Goal: Task Accomplishment & Management: Use online tool/utility

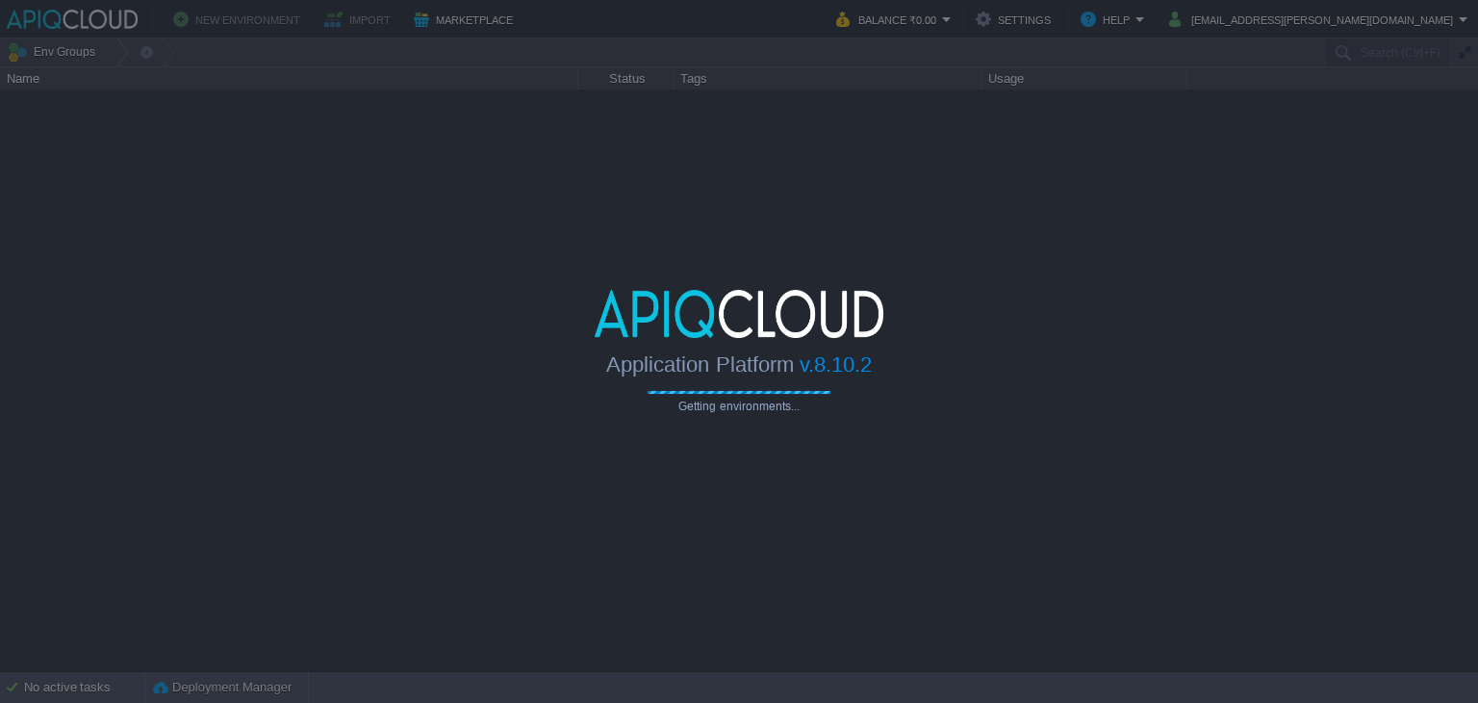
type input "Search (Ctrl+F)"
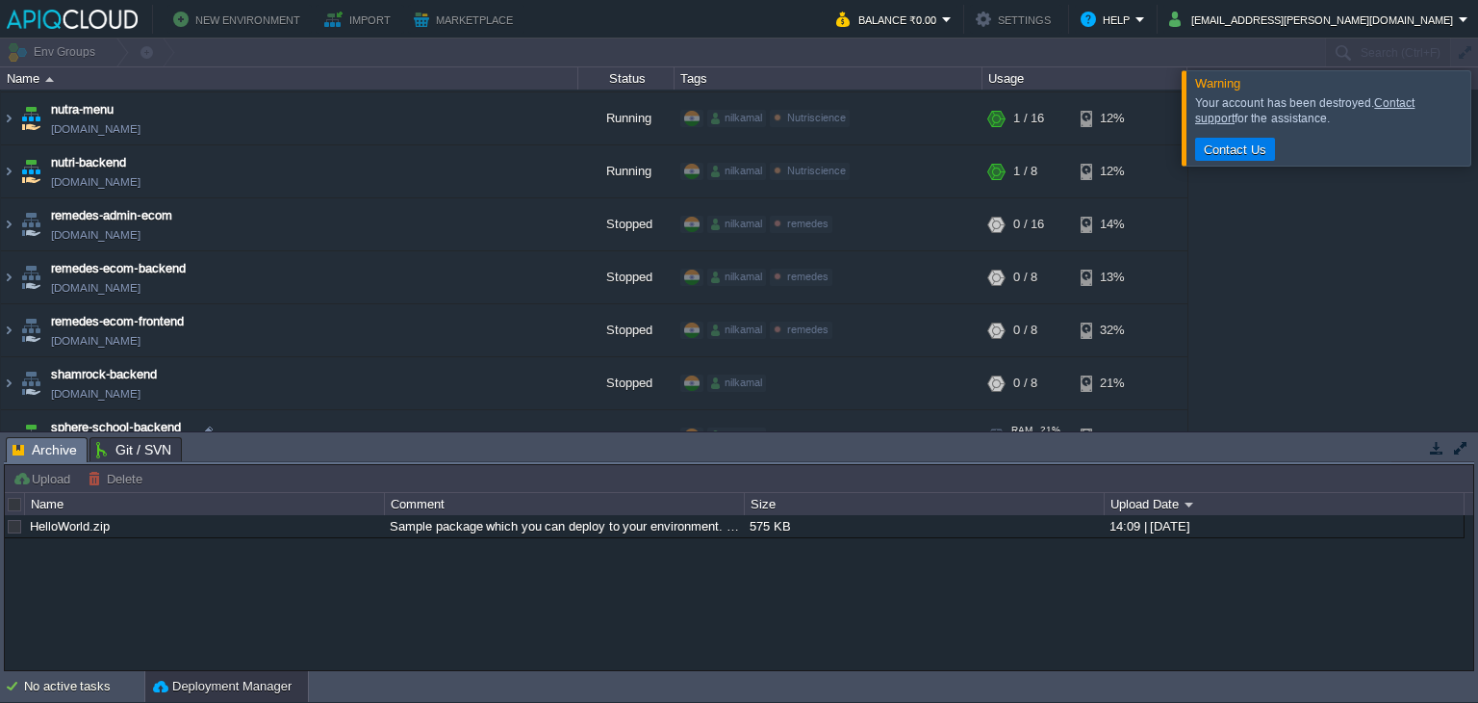
scroll to position [554, 0]
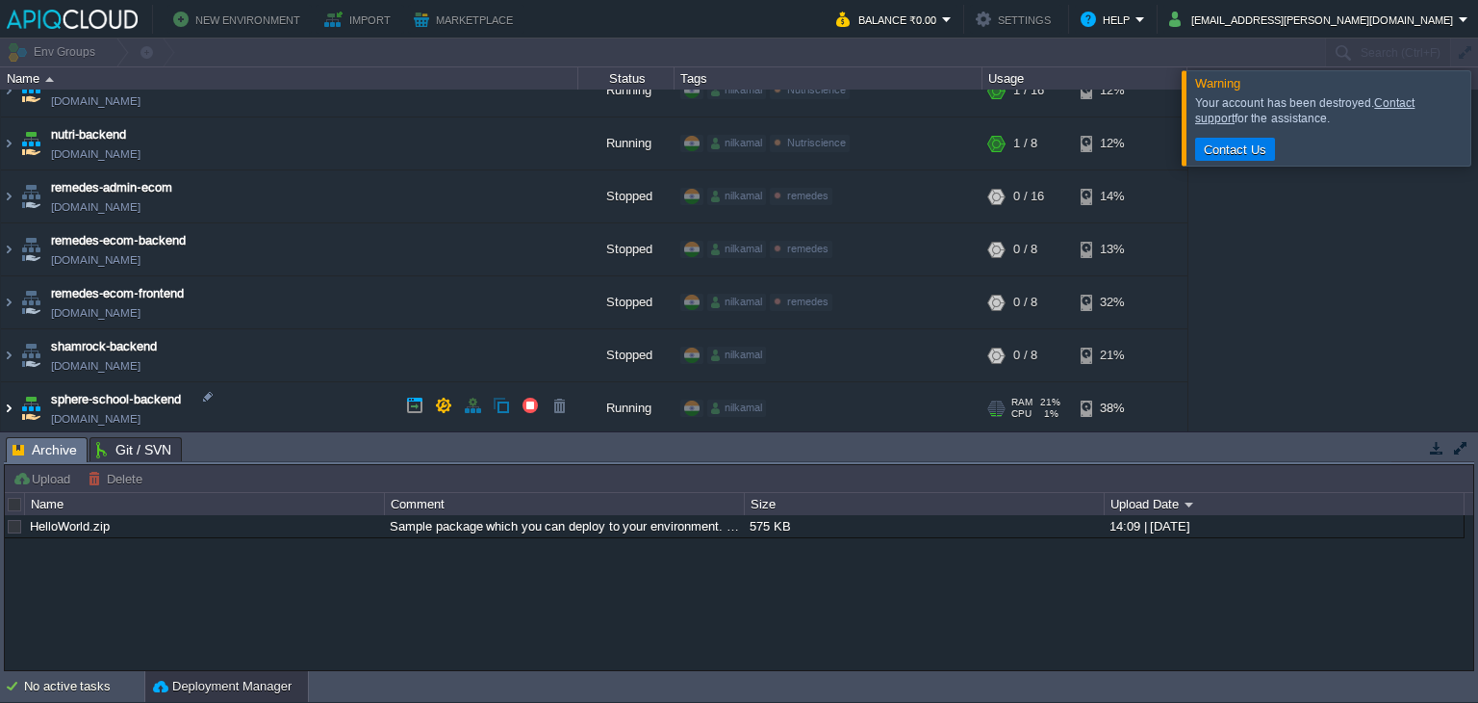
click at [15, 401] on img at bounding box center [8, 408] width 15 height 52
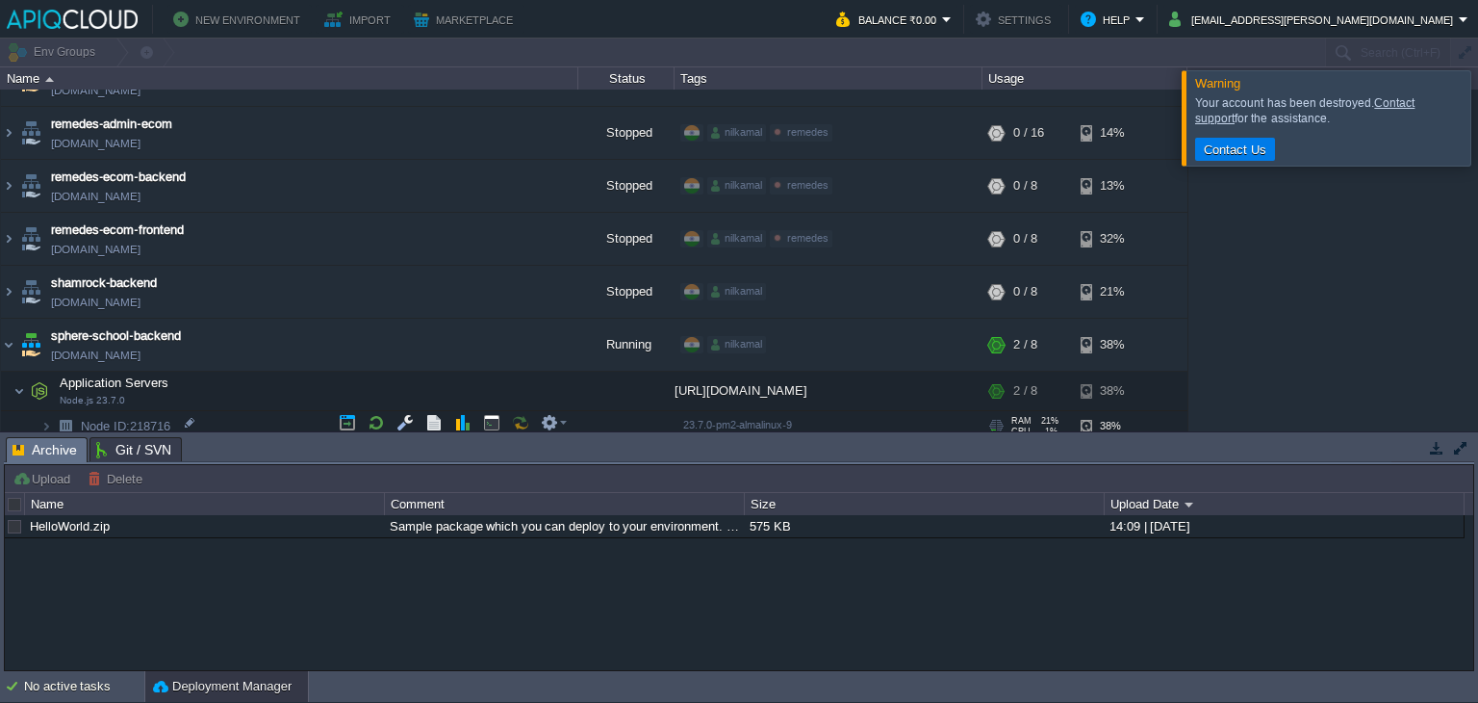
scroll to position [655, 0]
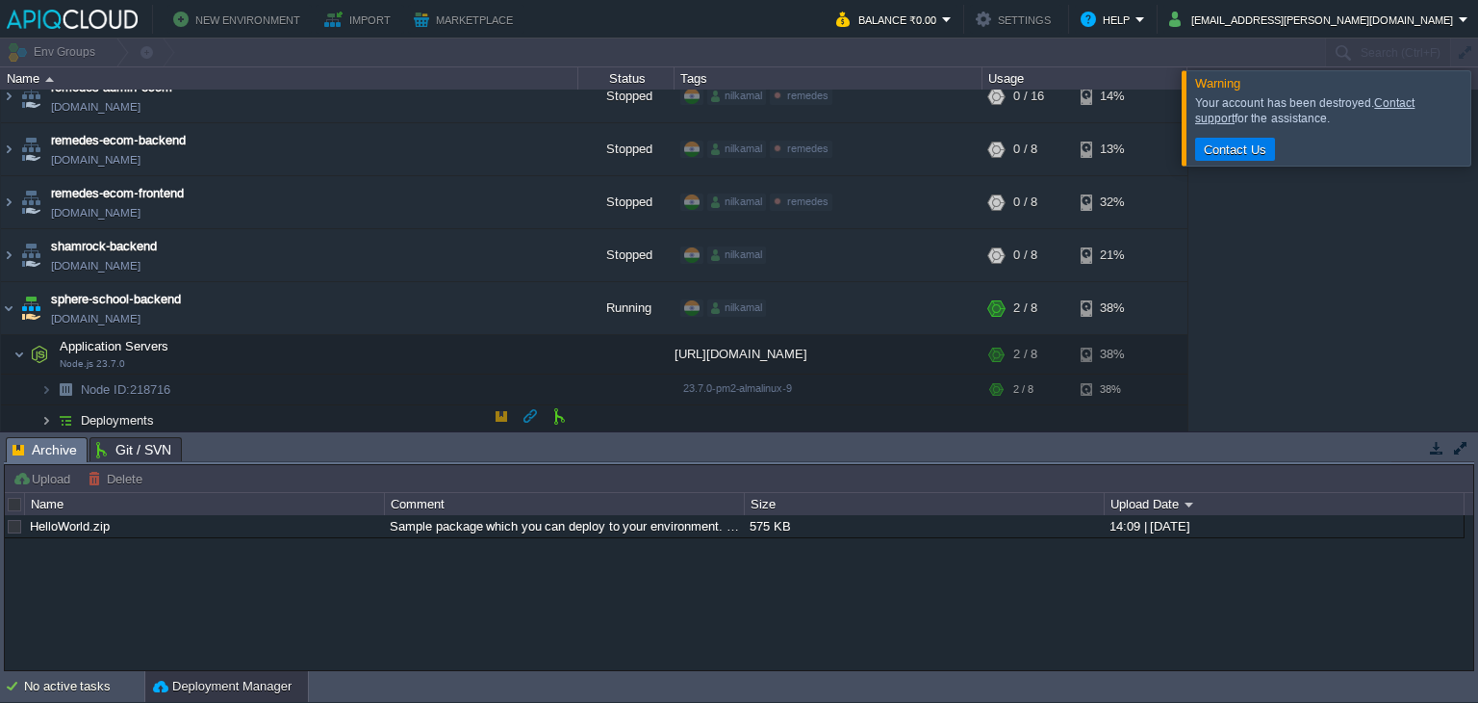
click at [49, 418] on img at bounding box center [46, 420] width 12 height 30
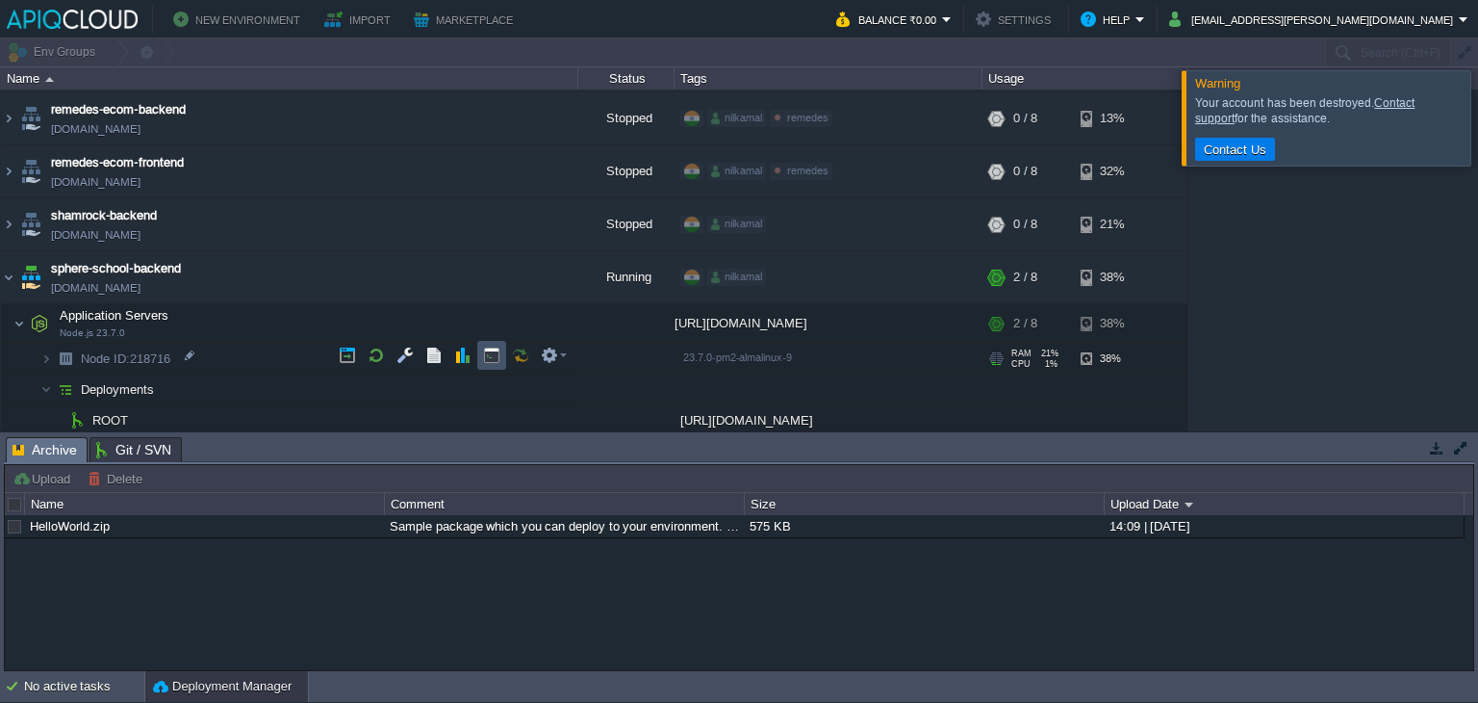
click at [490, 348] on button "button" at bounding box center [491, 355] width 17 height 17
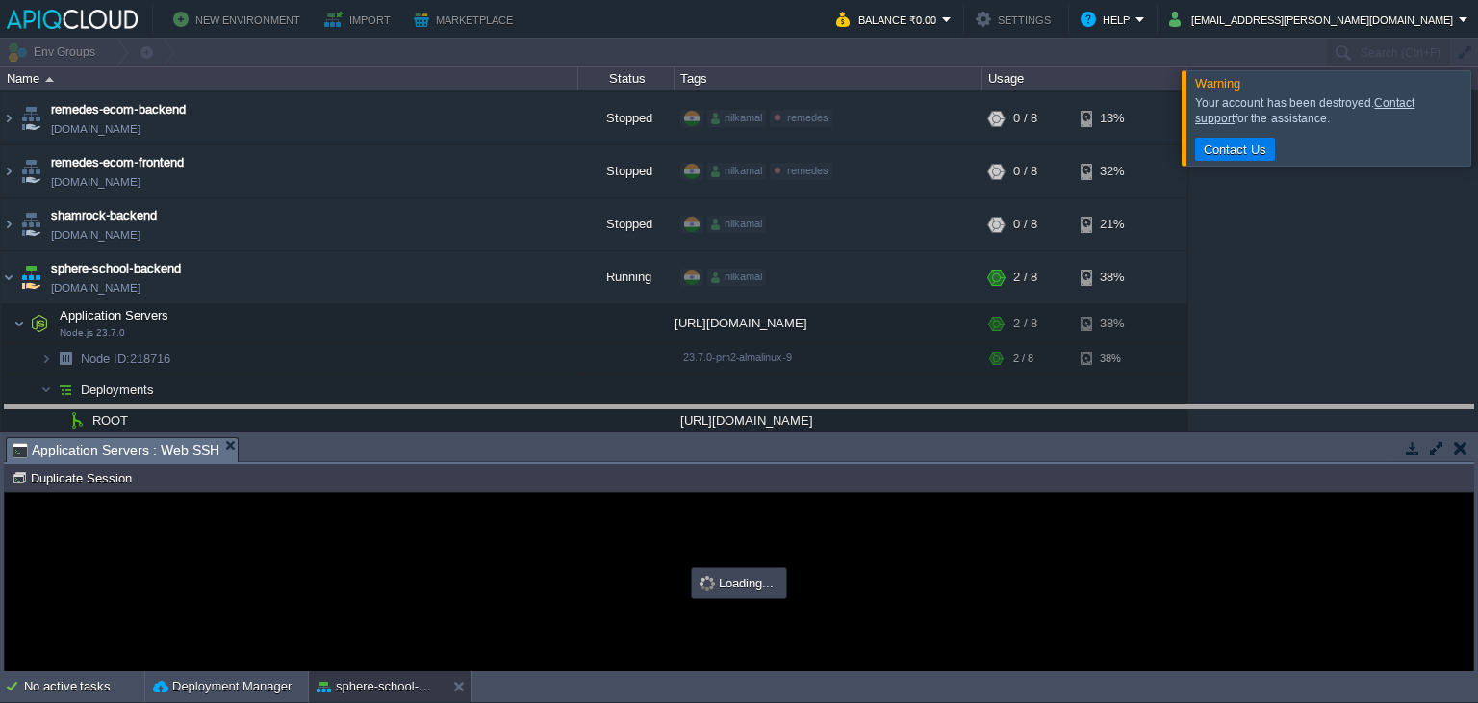
drag, startPoint x: 474, startPoint y: 461, endPoint x: 472, endPoint y: 407, distance: 53.9
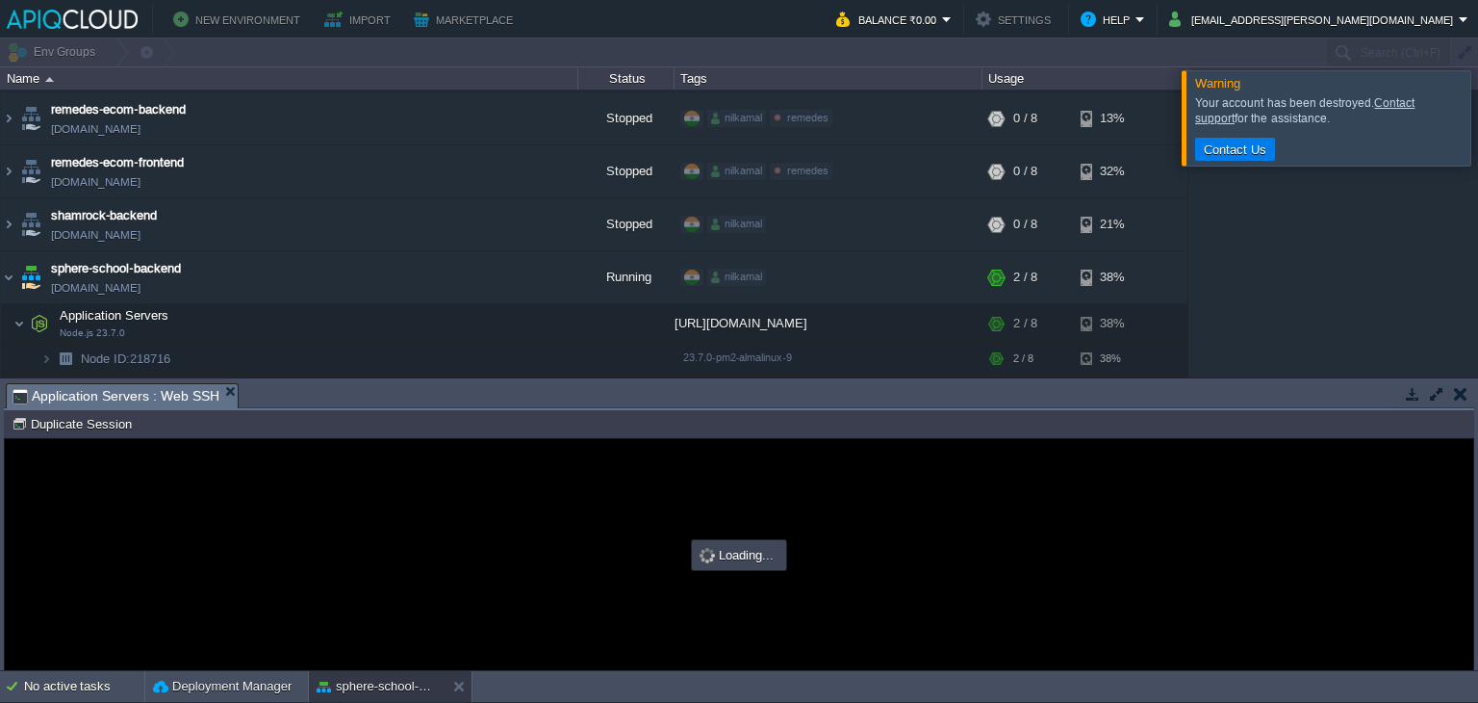
scroll to position [0, 0]
type input "#000000"
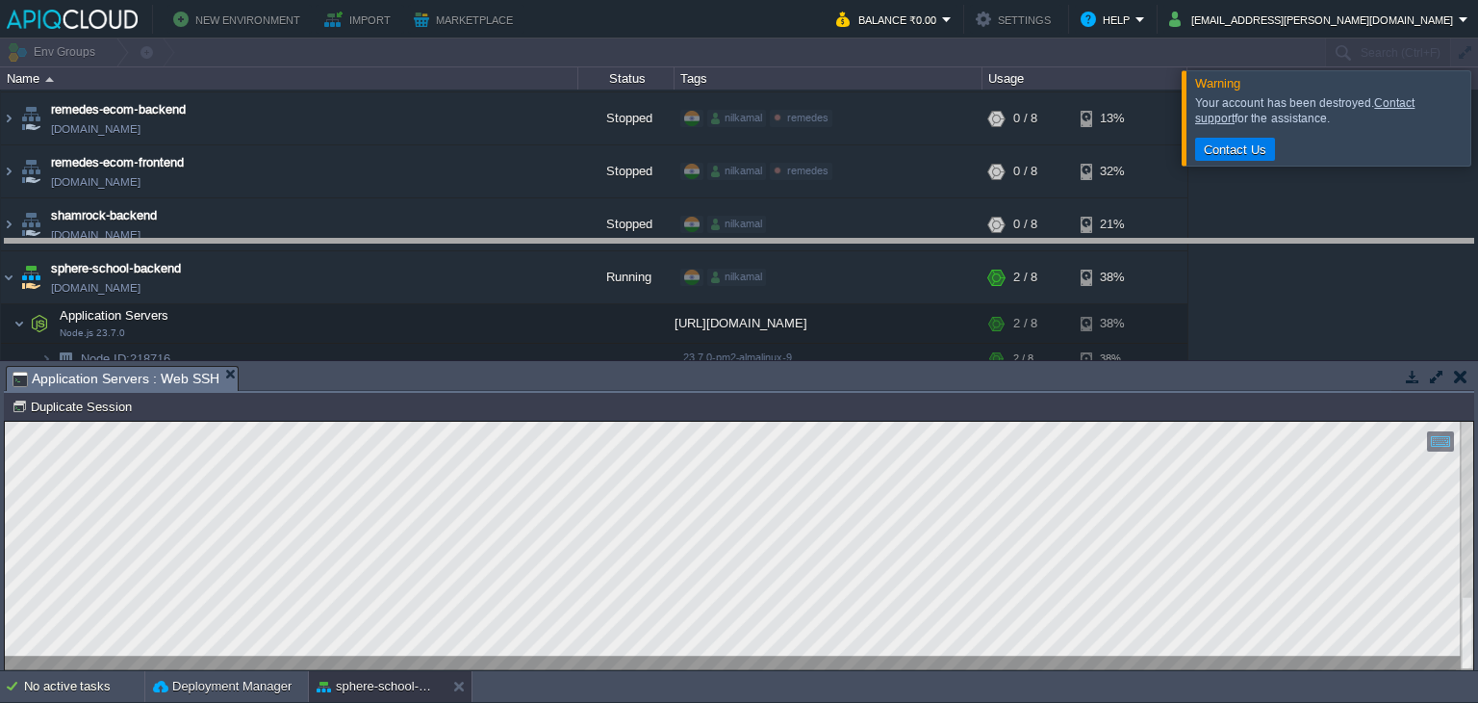
drag, startPoint x: 526, startPoint y: 391, endPoint x: 546, endPoint y: 178, distance: 213.6
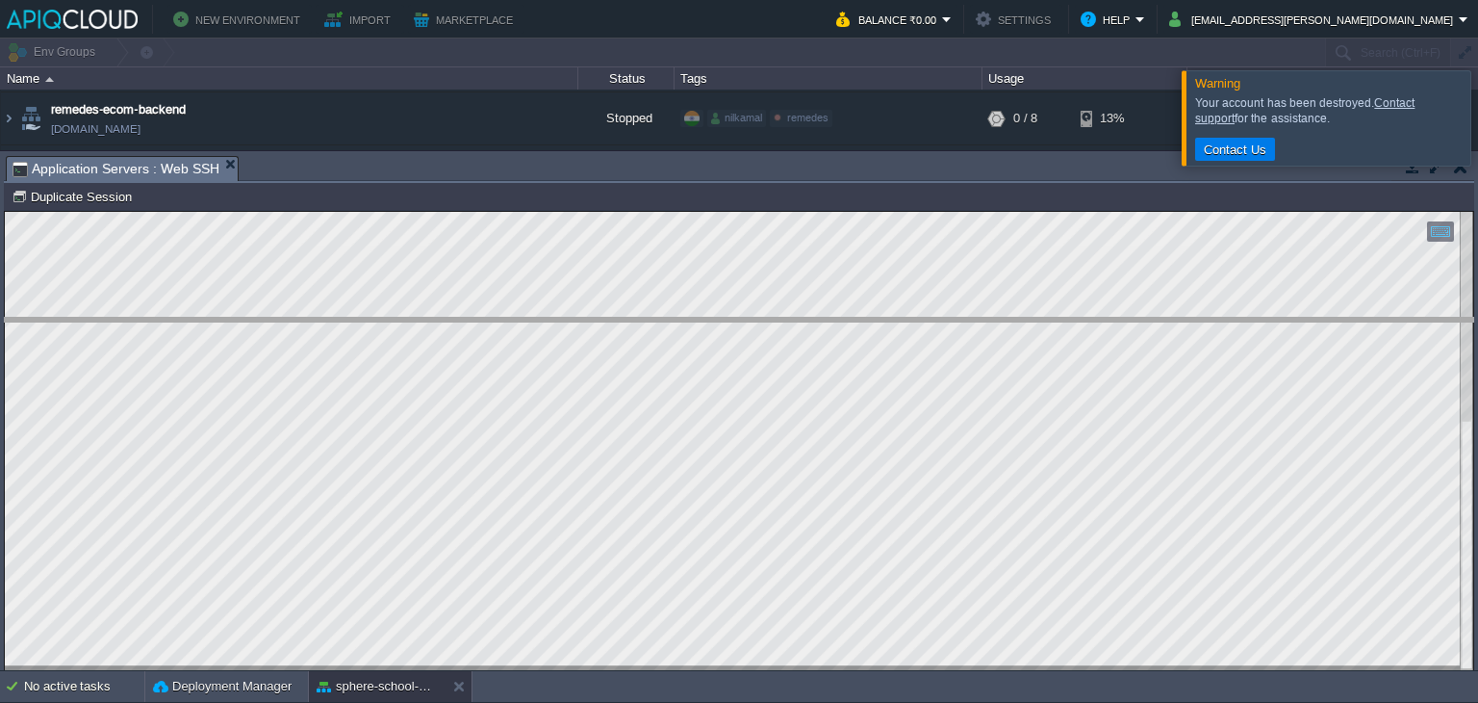
drag, startPoint x: 254, startPoint y: 182, endPoint x: 246, endPoint y: 344, distance: 161.9
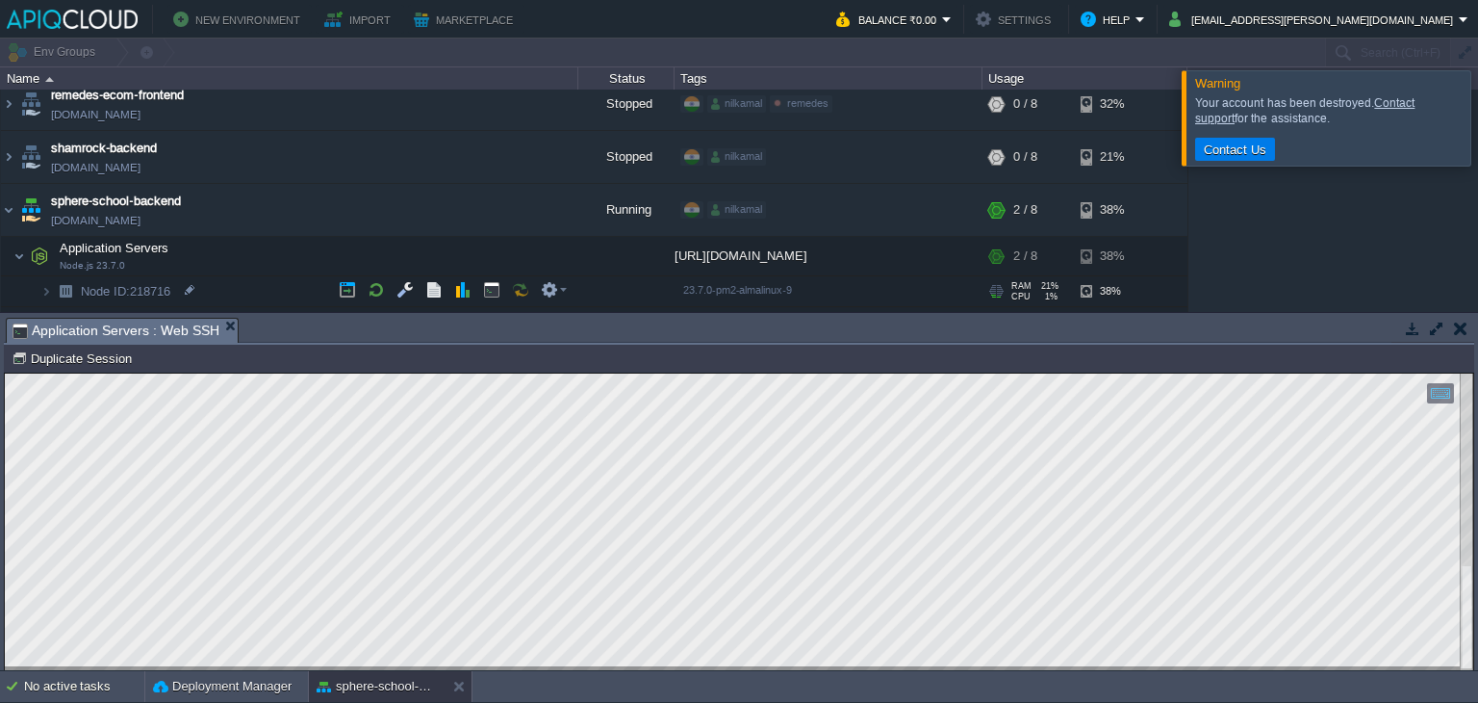
scroll to position [782, 0]
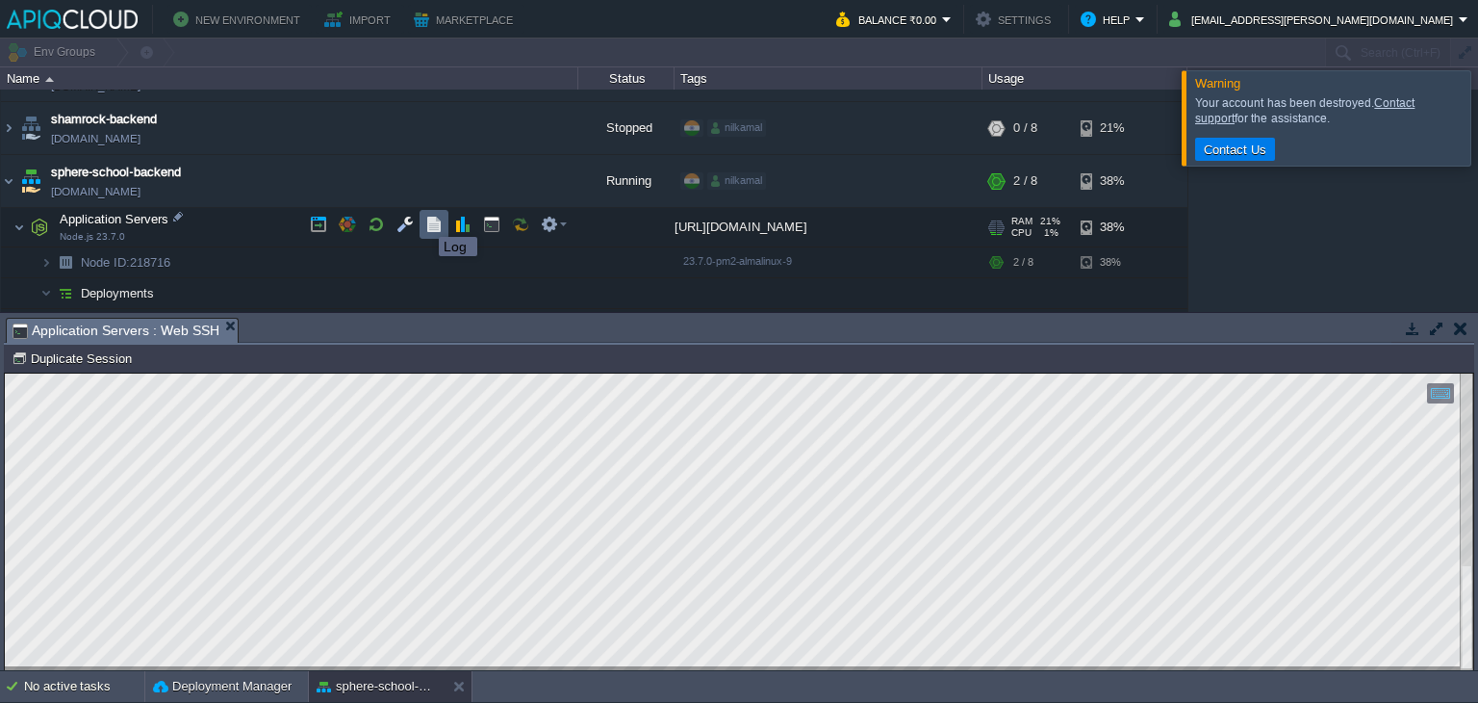
click at [432, 216] on button "button" at bounding box center [433, 224] width 17 height 17
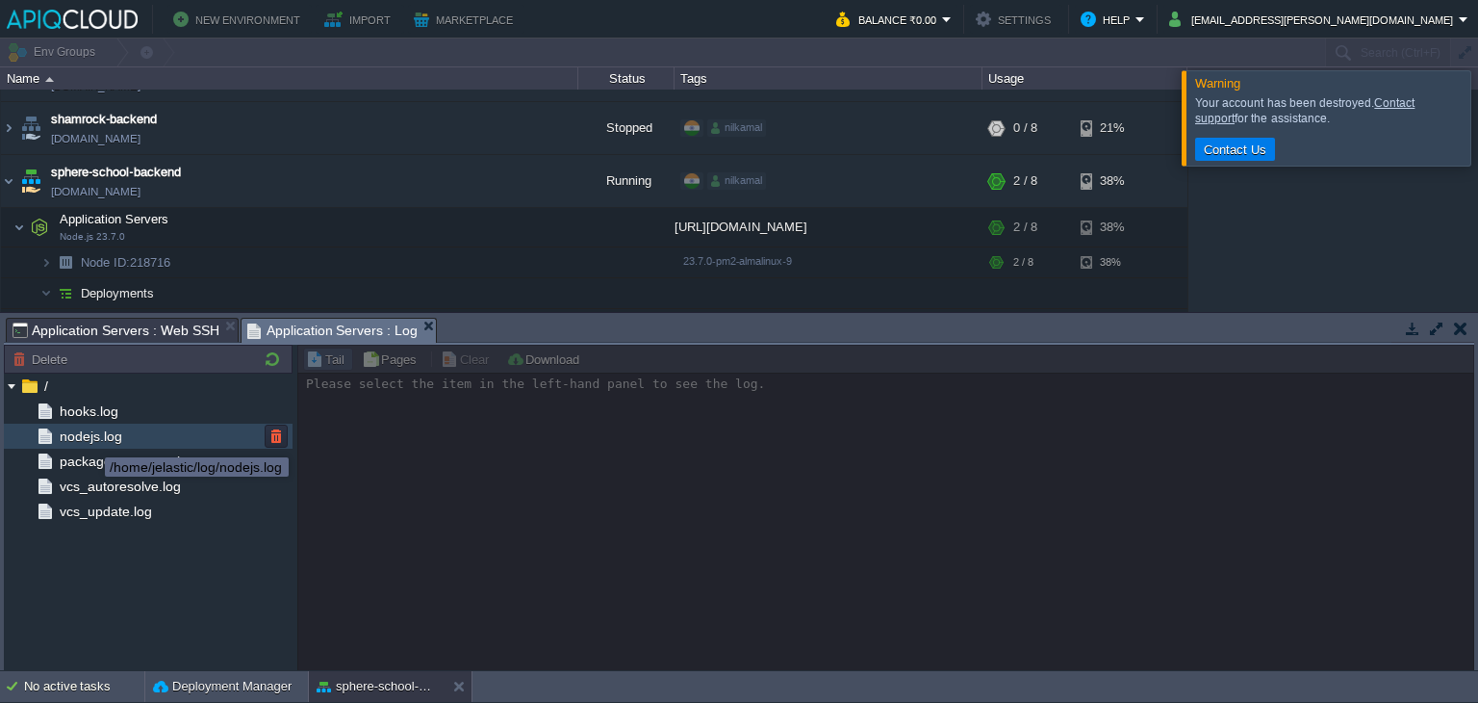
click at [90, 439] on span "nodejs.log" at bounding box center [90, 435] width 69 height 17
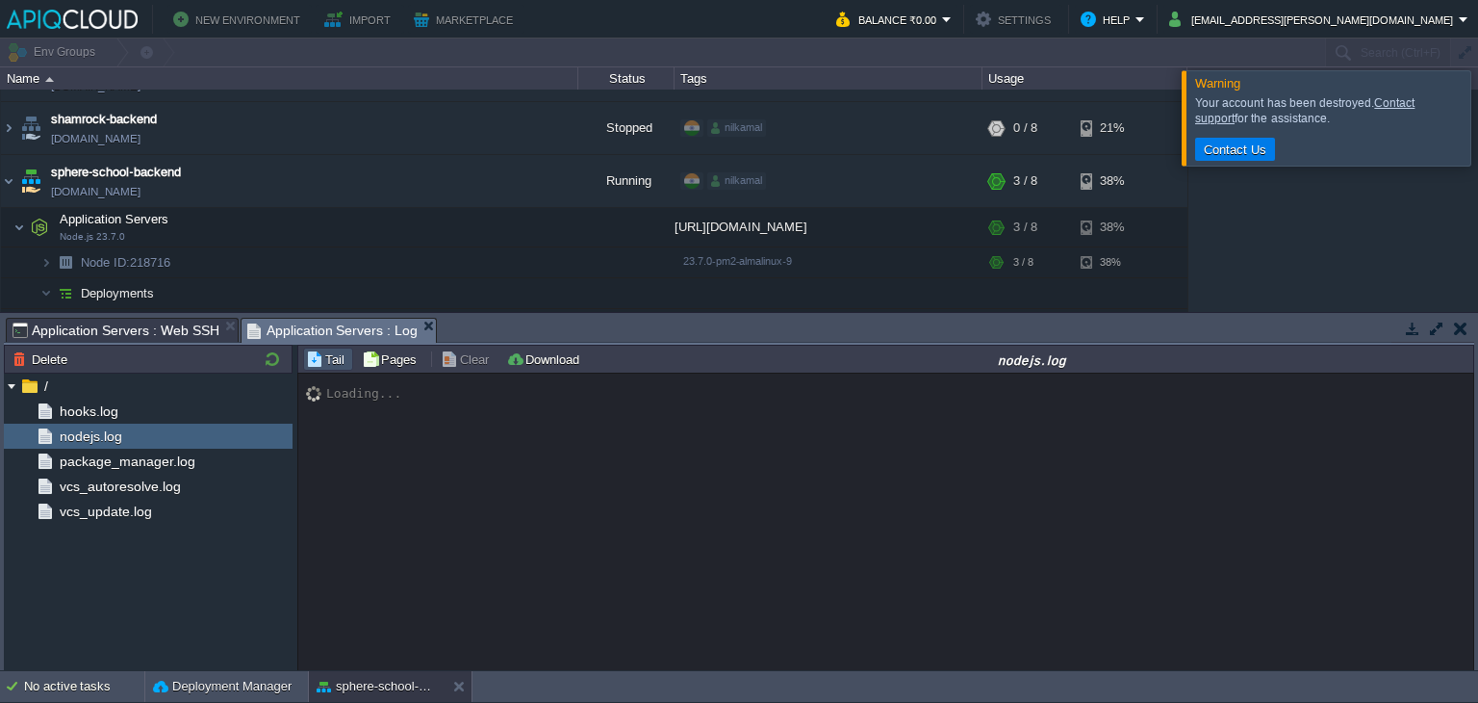
click at [1477, 142] on div at bounding box center [1502, 117] width 0 height 94
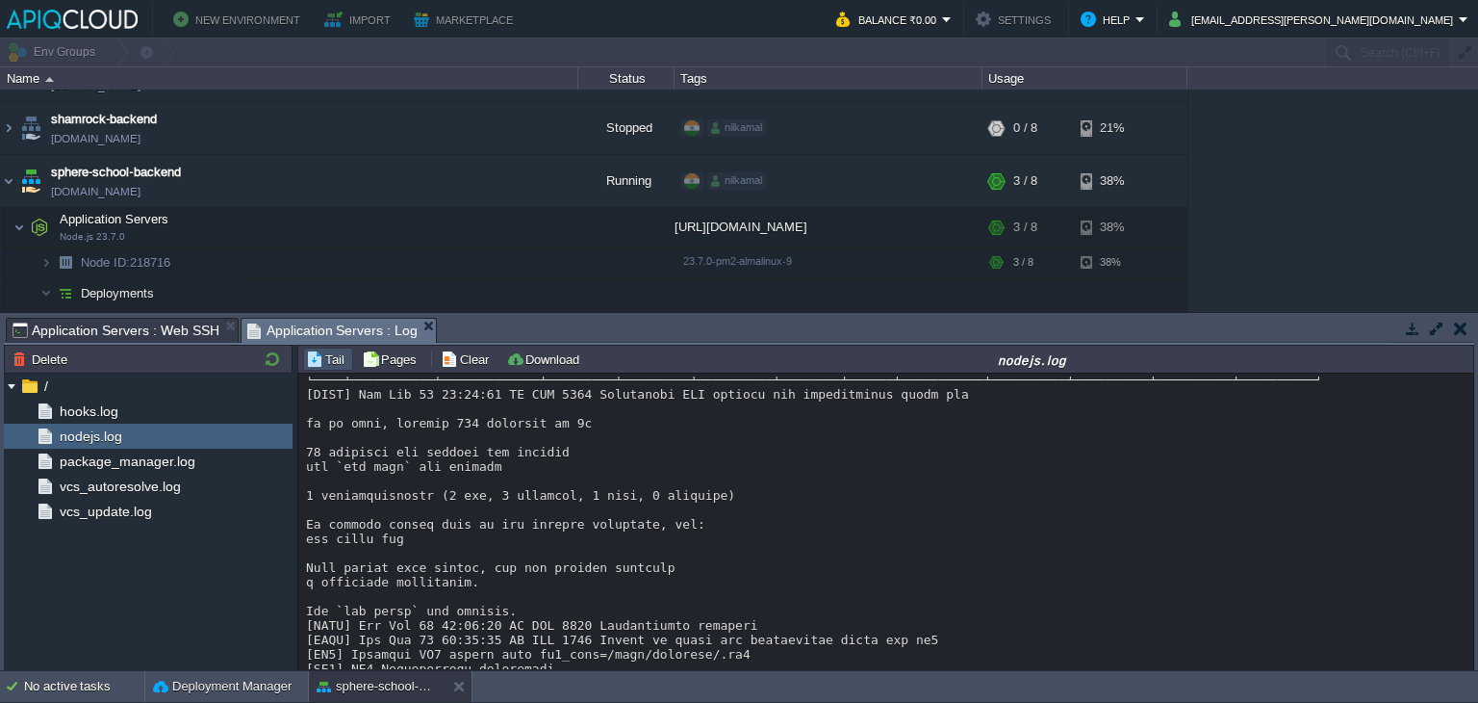
scroll to position [11784, 0]
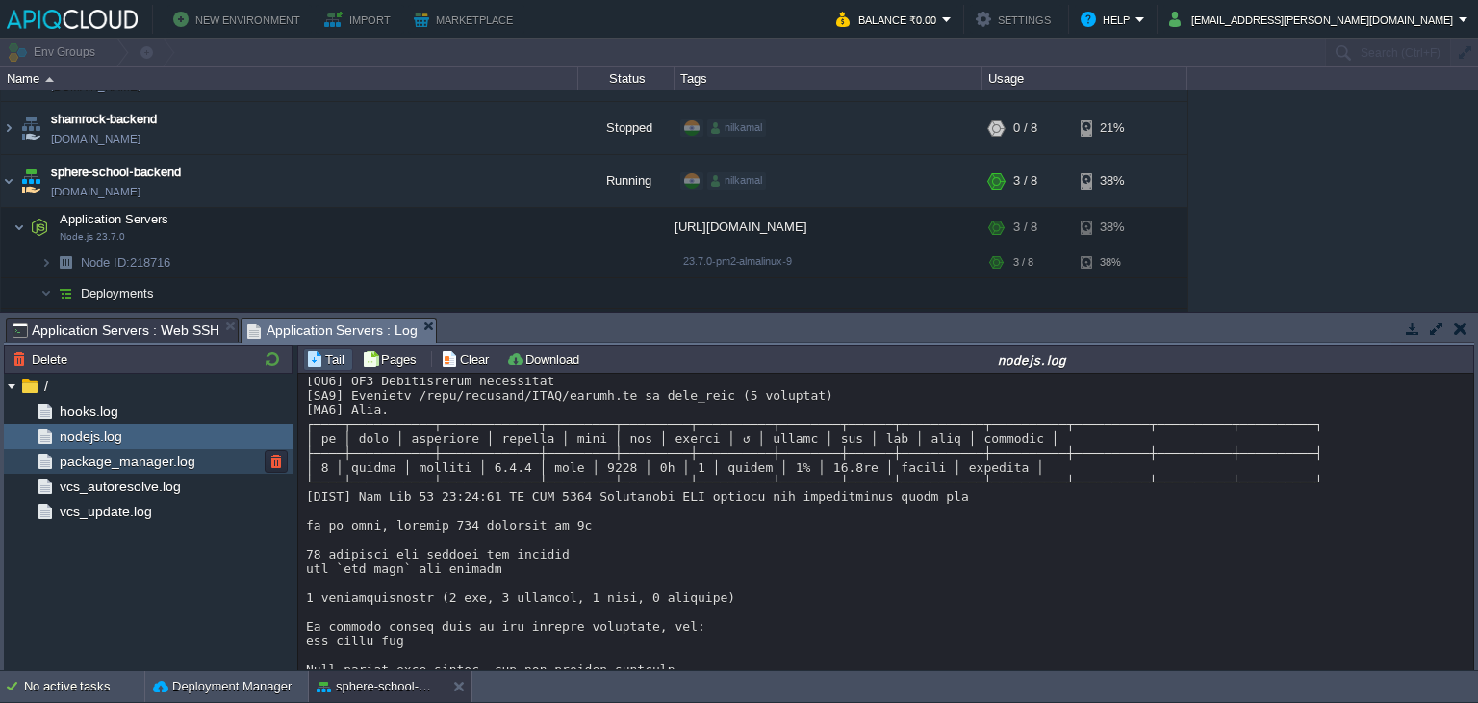
click at [157, 458] on span "package_manager.log" at bounding box center [127, 460] width 142 height 17
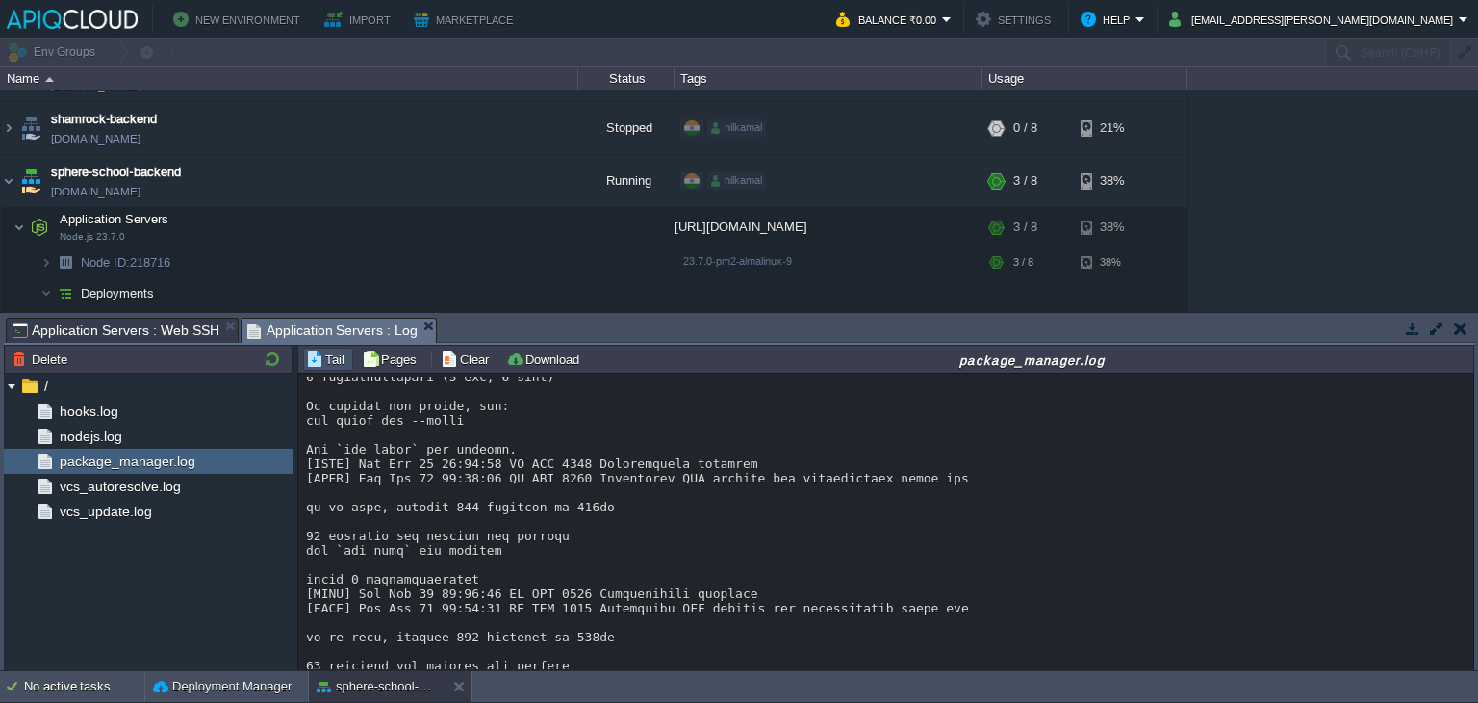
scroll to position [0, 0]
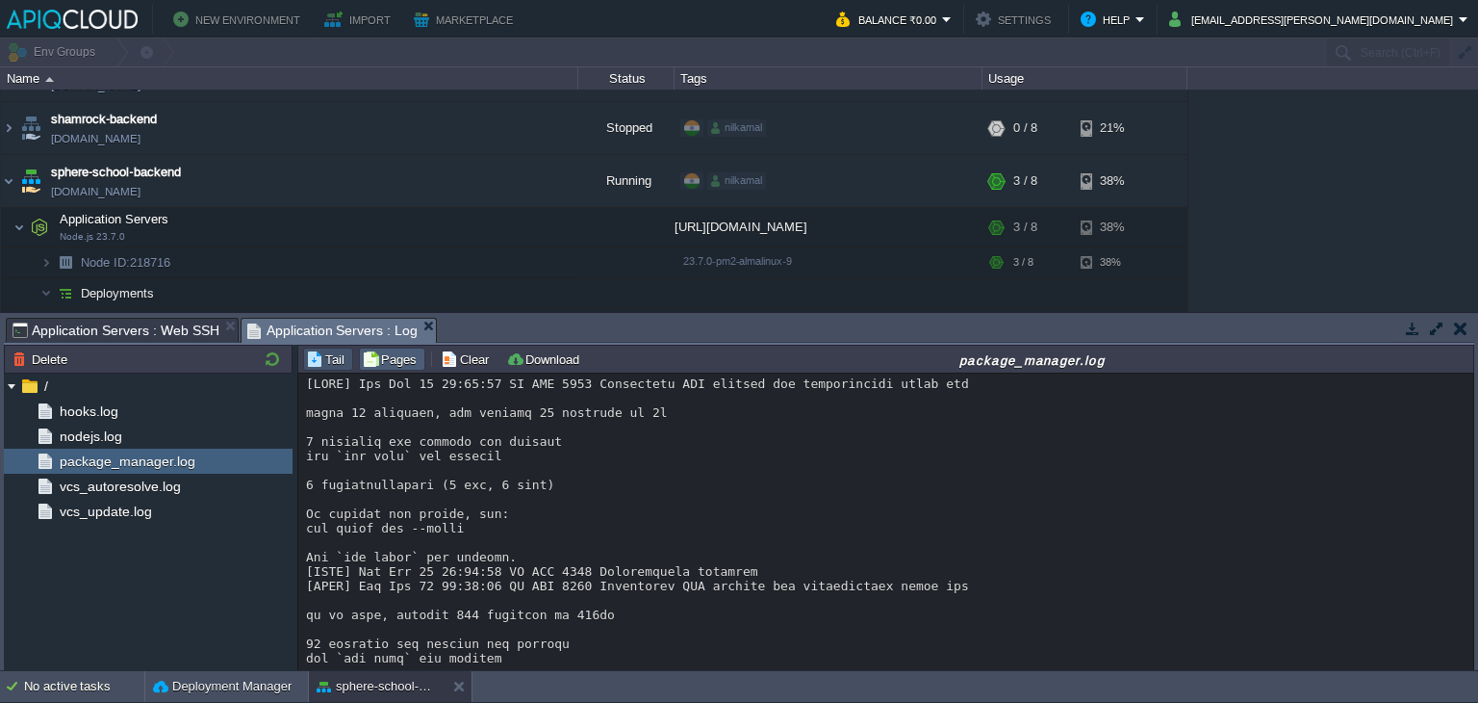
click at [392, 361] on button "Pages" at bounding box center [392, 358] width 61 height 17
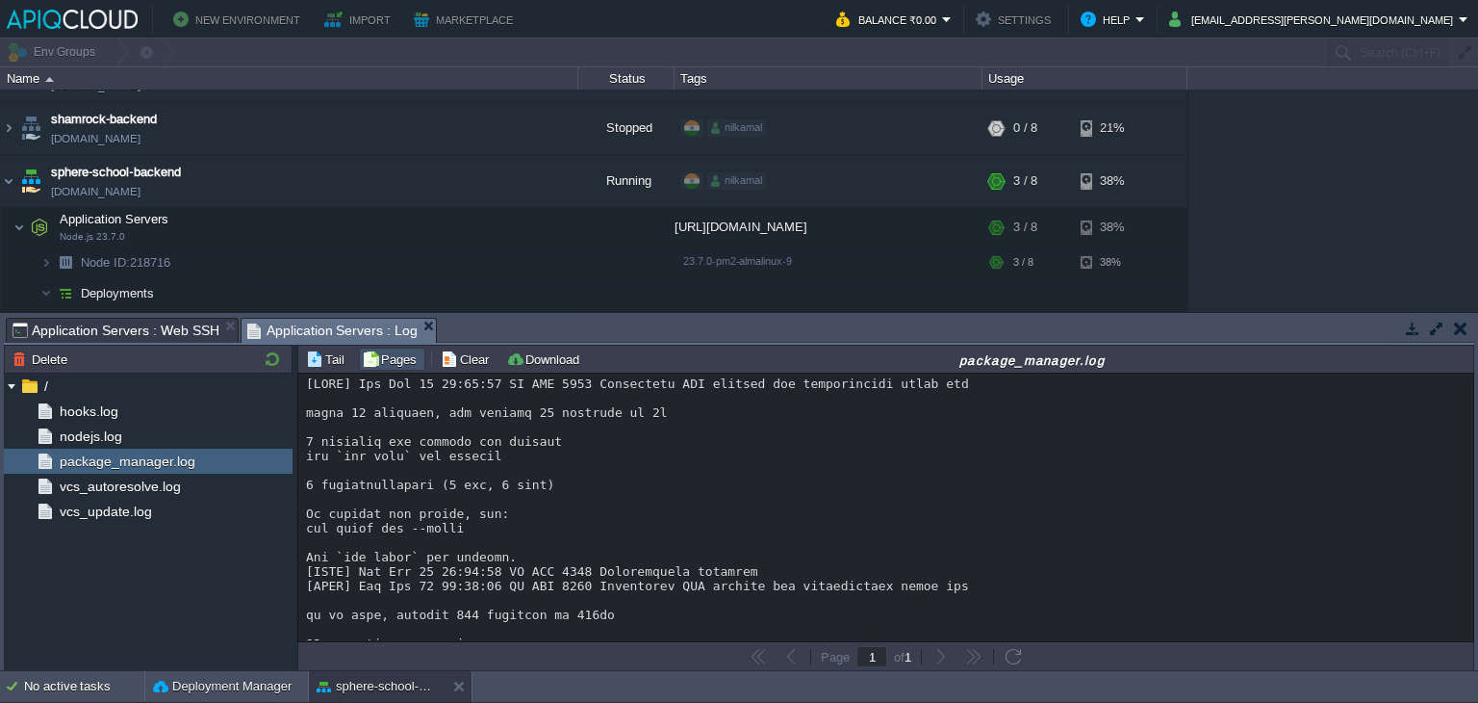
scroll to position [5002, 0]
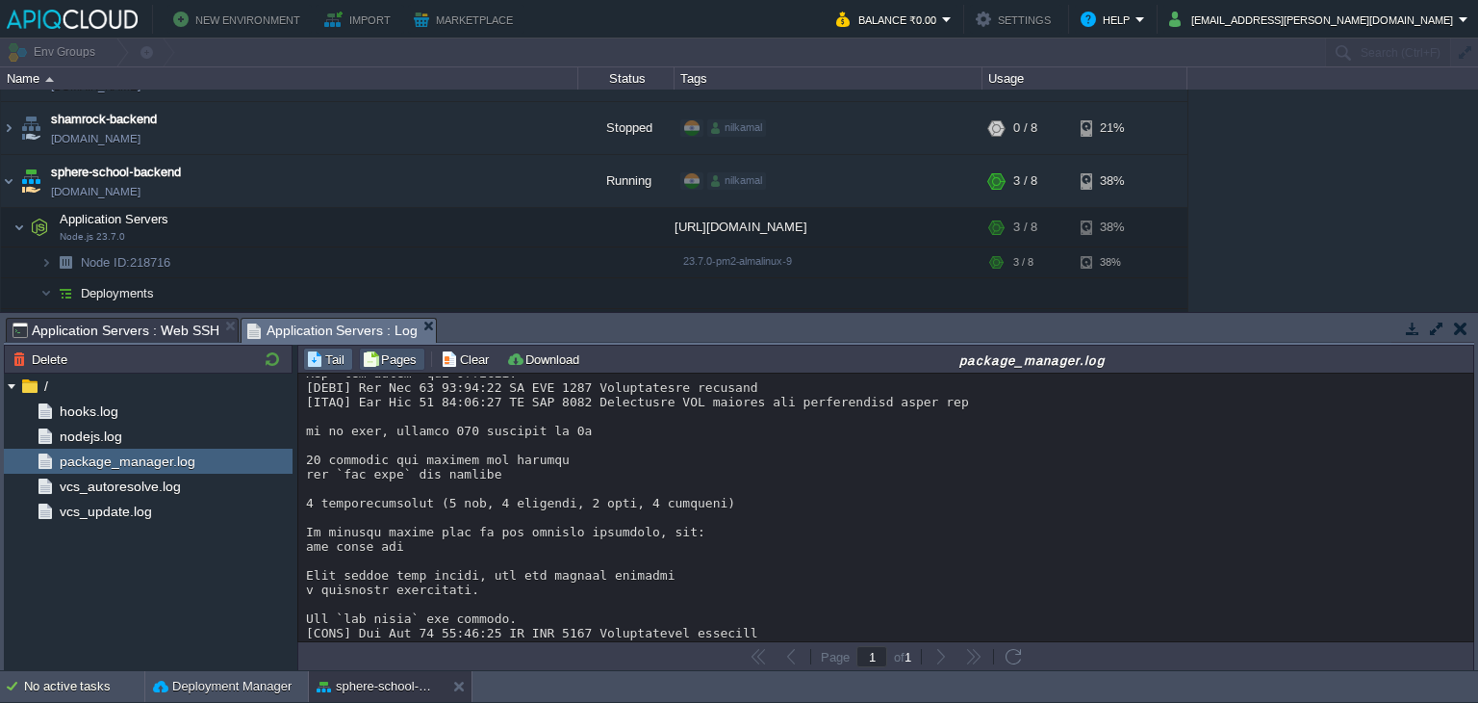
click at [337, 357] on button "Tail" at bounding box center [328, 358] width 44 height 17
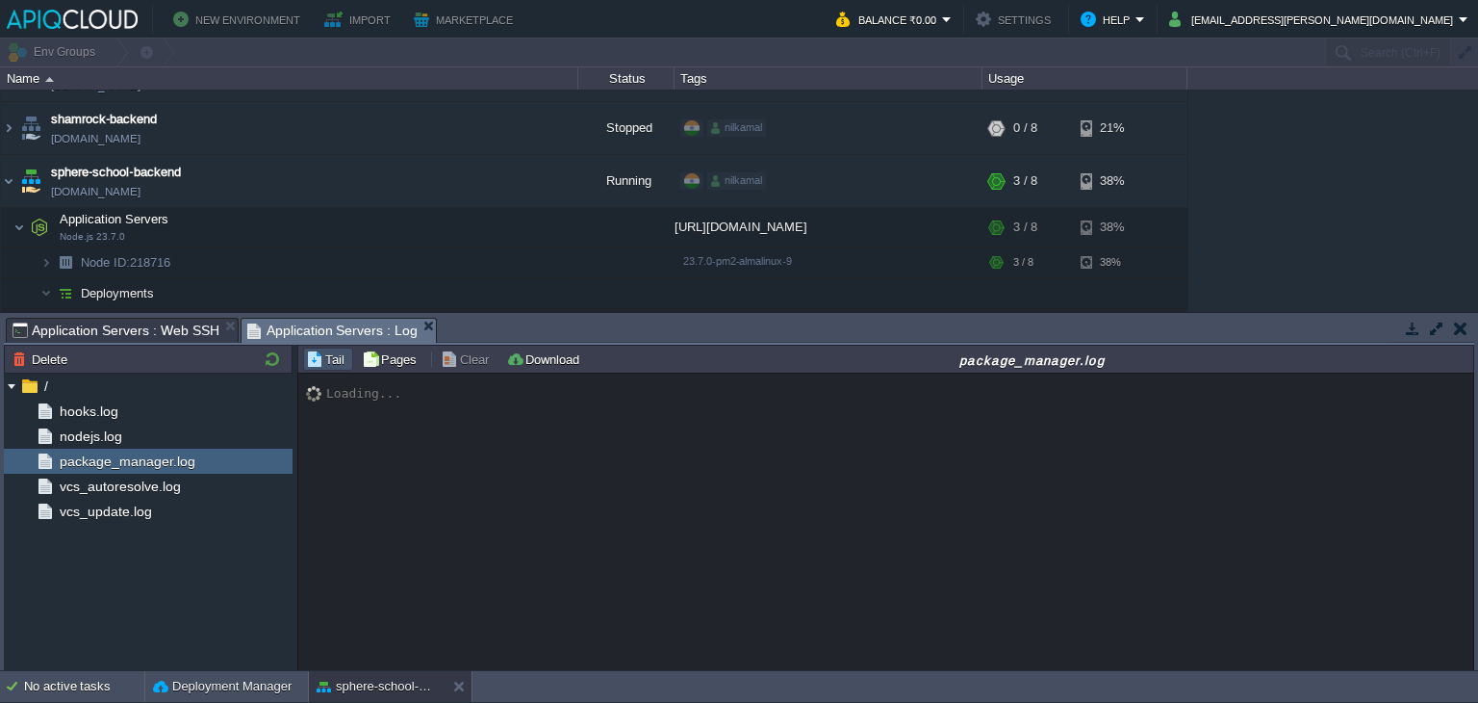
scroll to position [0, 0]
click at [372, 357] on button "Pages" at bounding box center [392, 358] width 61 height 17
type input "0"
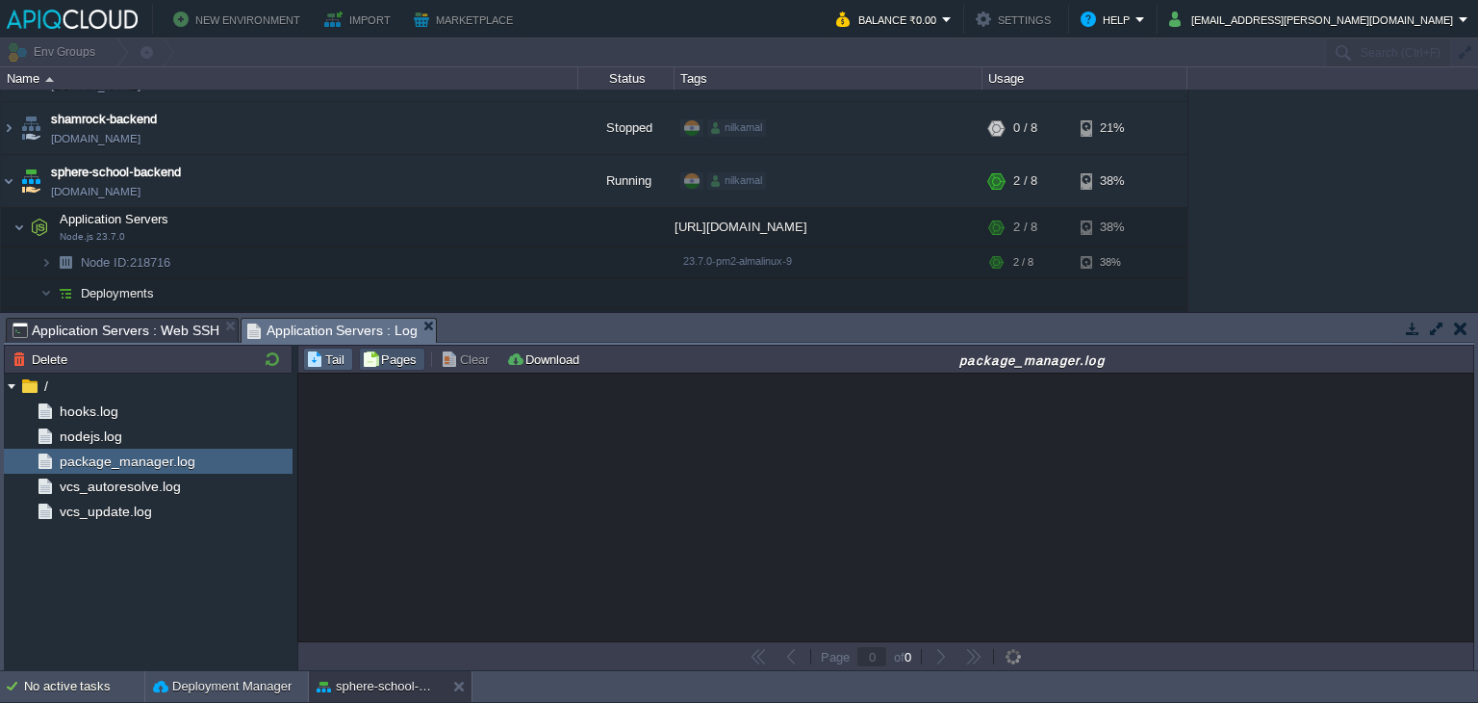
click at [331, 363] on button "Tail" at bounding box center [328, 358] width 44 height 17
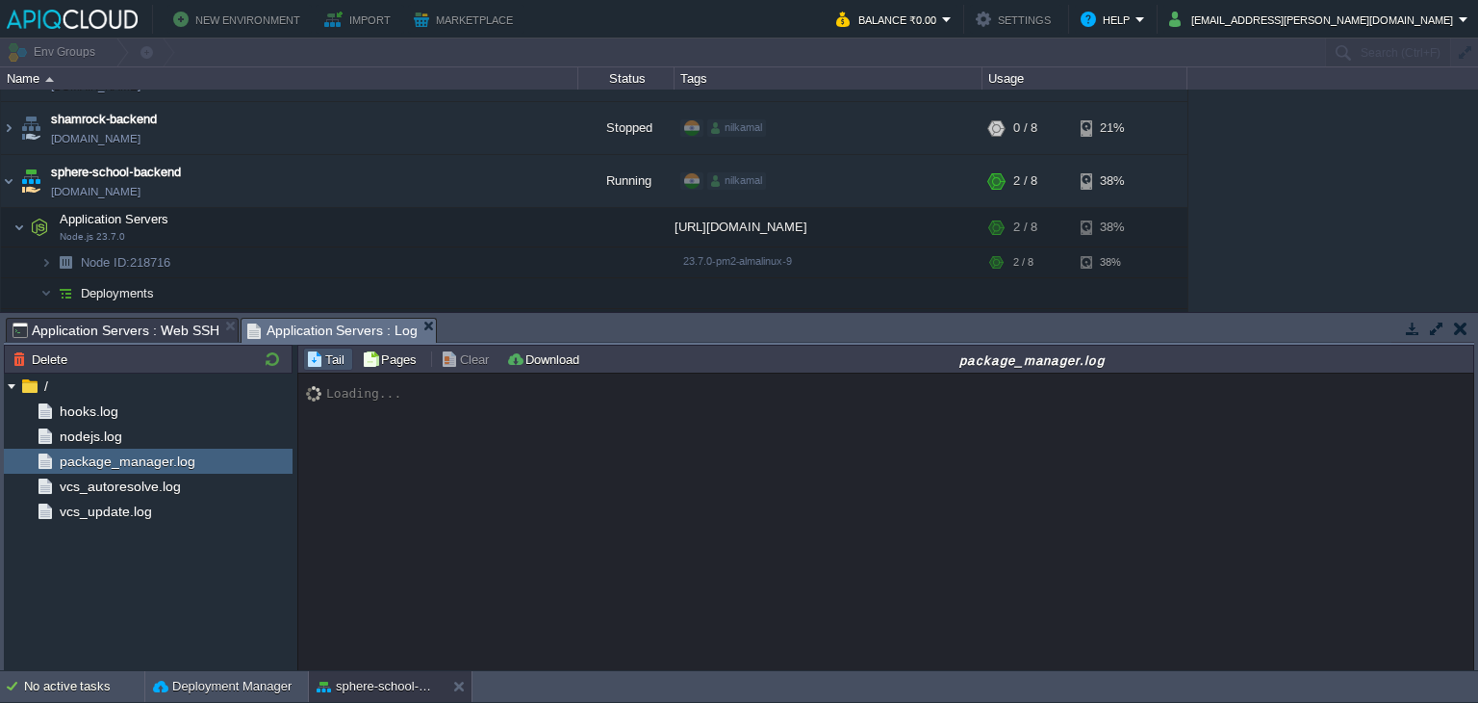
scroll to position [4999, 0]
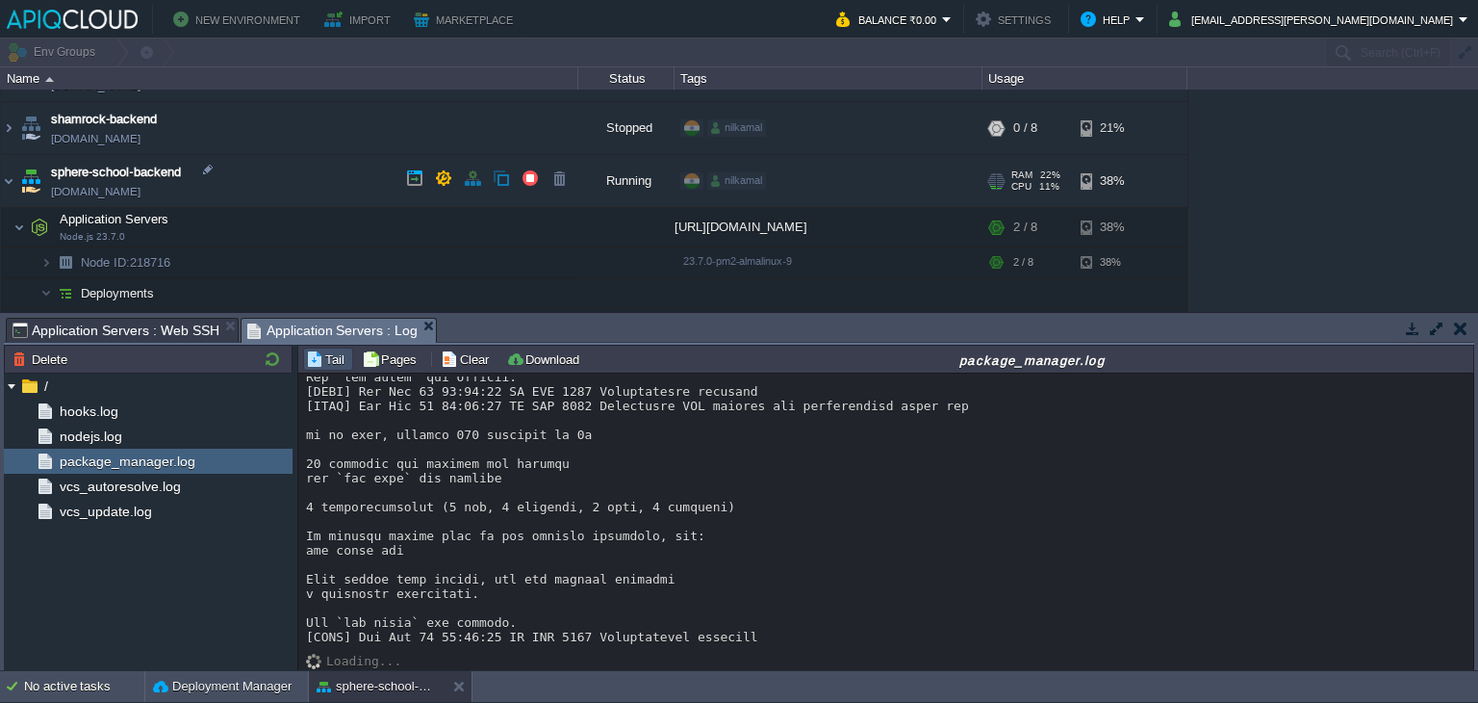
click at [141, 190] on link "[DOMAIN_NAME]" at bounding box center [96, 191] width 90 height 19
